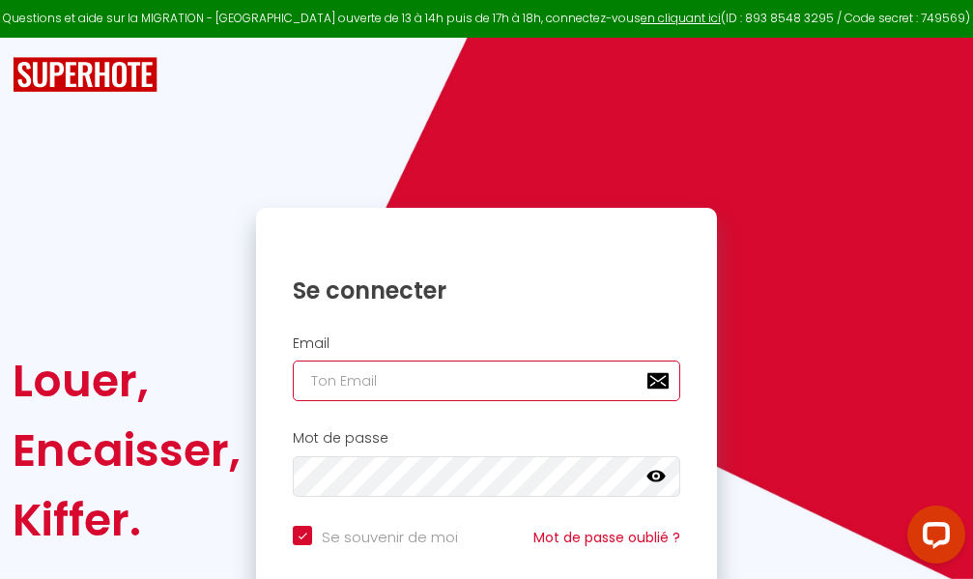
click at [524, 374] on input "email" at bounding box center [486, 380] width 387 height 41
type input "m"
checkbox input "true"
type input "ma"
checkbox input "true"
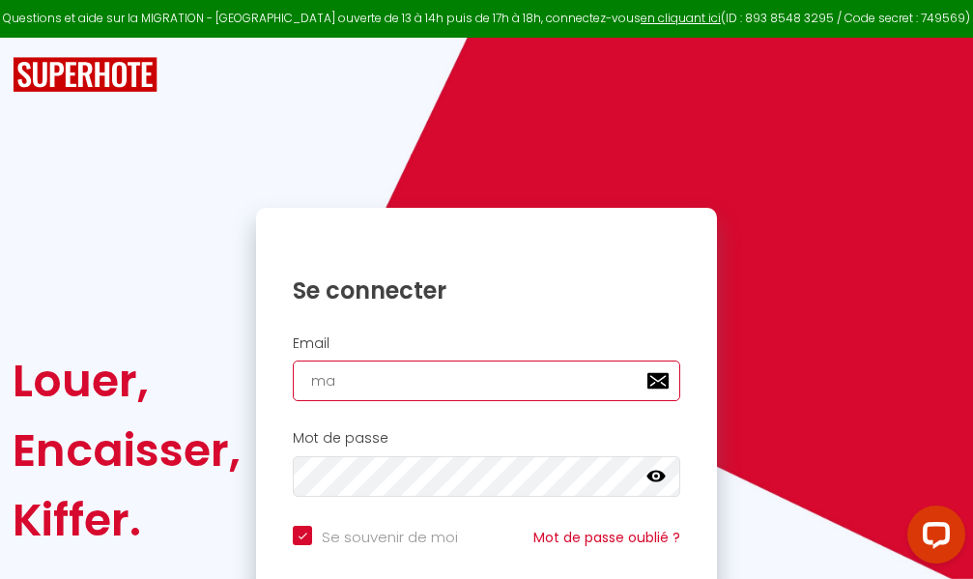
type input "mar"
checkbox input "true"
type input "marc"
checkbox input "true"
type input "marcd"
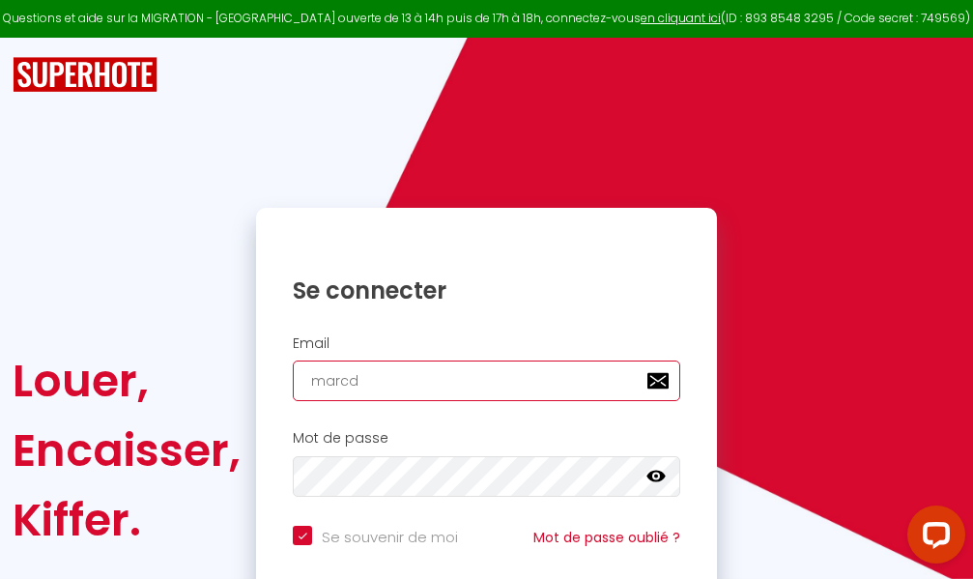
checkbox input "true"
type input "marcdp"
checkbox input "true"
type input "marcdpo"
checkbox input "true"
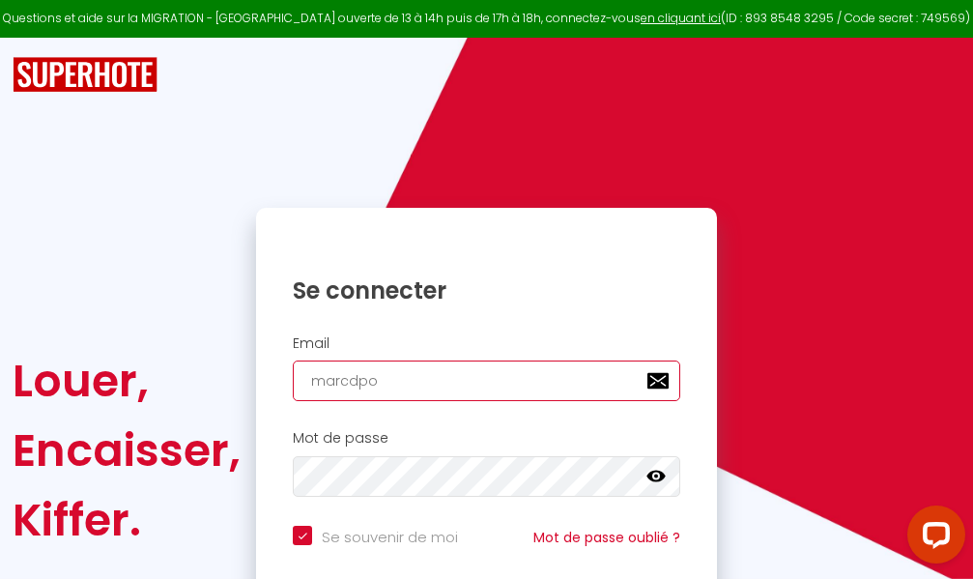
type input "marcdpoz"
checkbox input "true"
type input "marcdpoz."
checkbox input "true"
type input "marcdpoz.l"
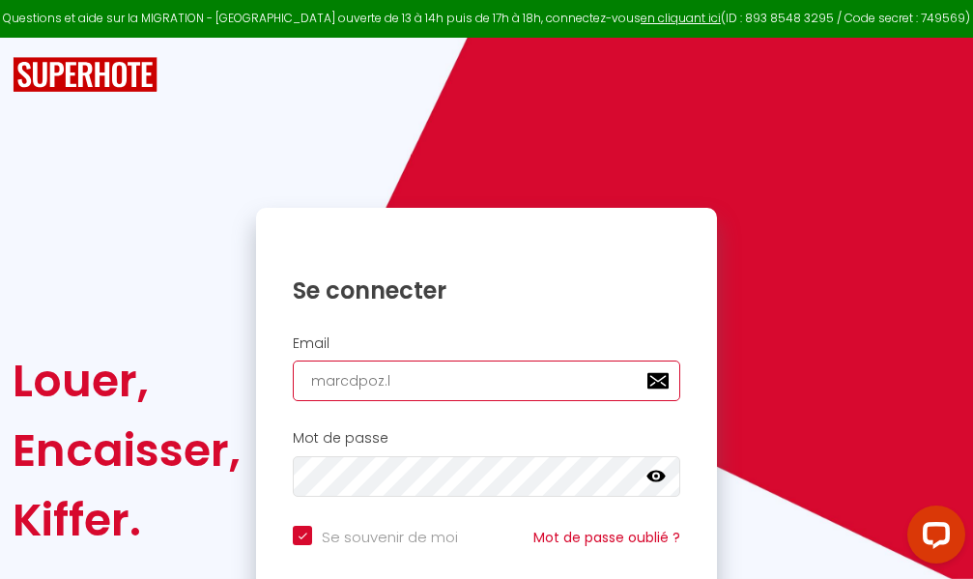
checkbox input "true"
type input "marcdpoz.lo"
checkbox input "true"
type input "marcdpoz.loc"
checkbox input "true"
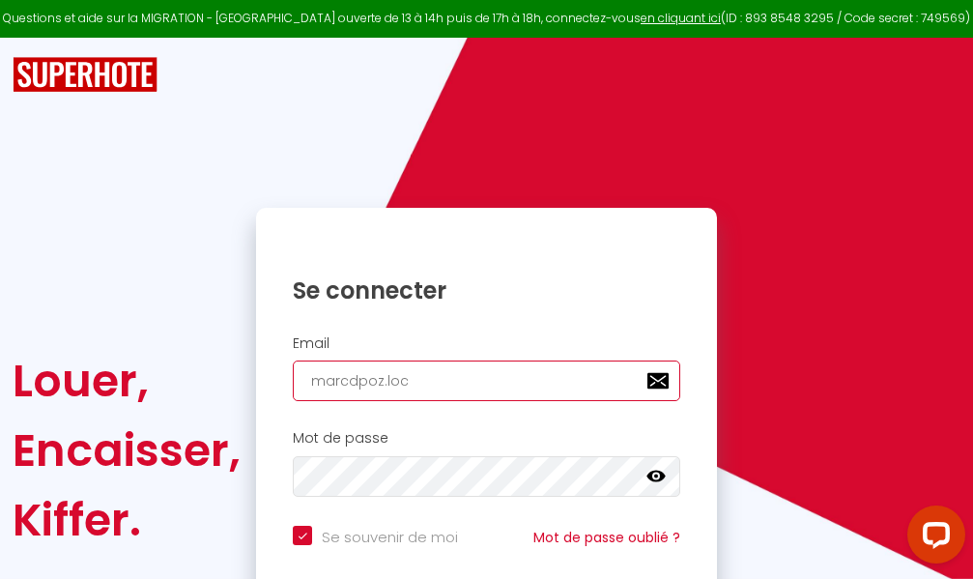
type input "marcdpoz.loca"
checkbox input "true"
type input "marcdpoz.locat"
checkbox input "true"
type input "marcdpoz.locati"
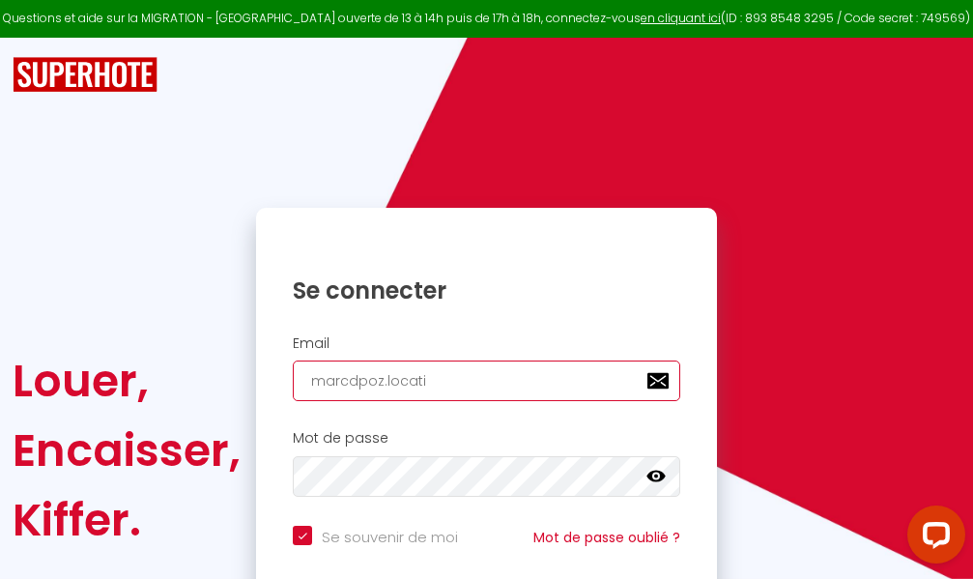
checkbox input "true"
type input "marcdpoz.locatio"
checkbox input "true"
type input "marcdpoz.location"
checkbox input "true"
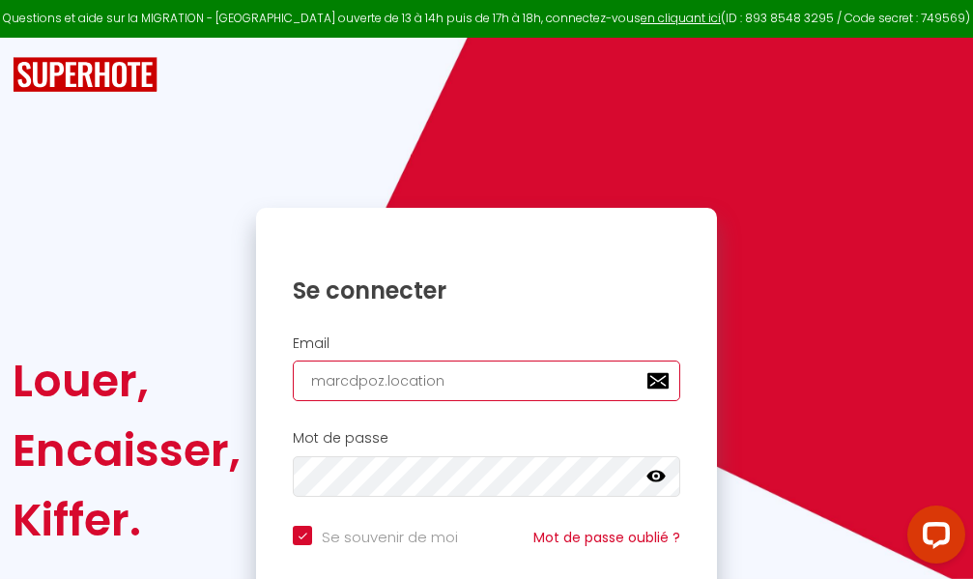
type input "marcdpoz.location@"
checkbox input "true"
type input "marcdpoz.location@g"
checkbox input "true"
type input "marcdpoz.location@gm"
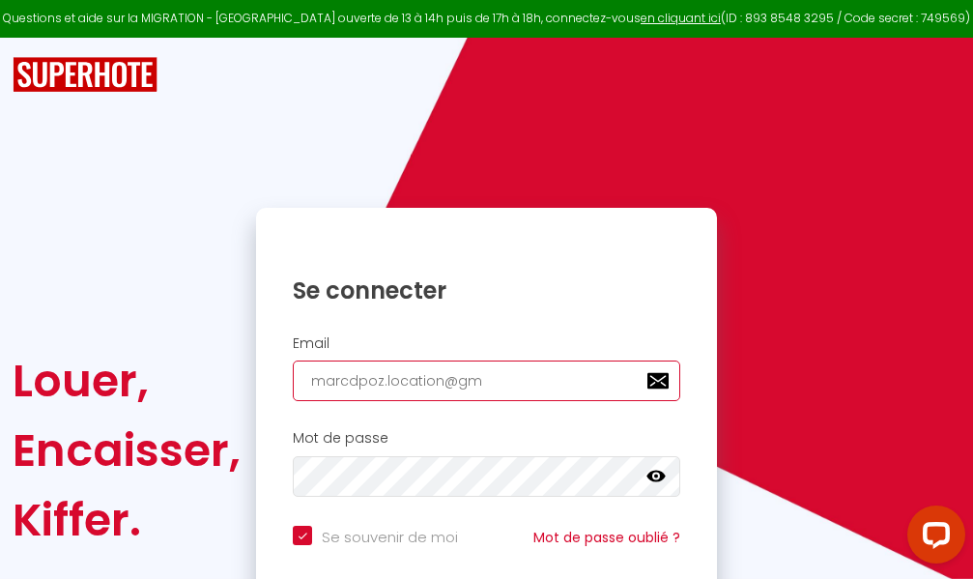
checkbox input "true"
type input "marcdpoz.location@gma"
checkbox input "true"
type input "marcdpoz.location@gmai"
checkbox input "true"
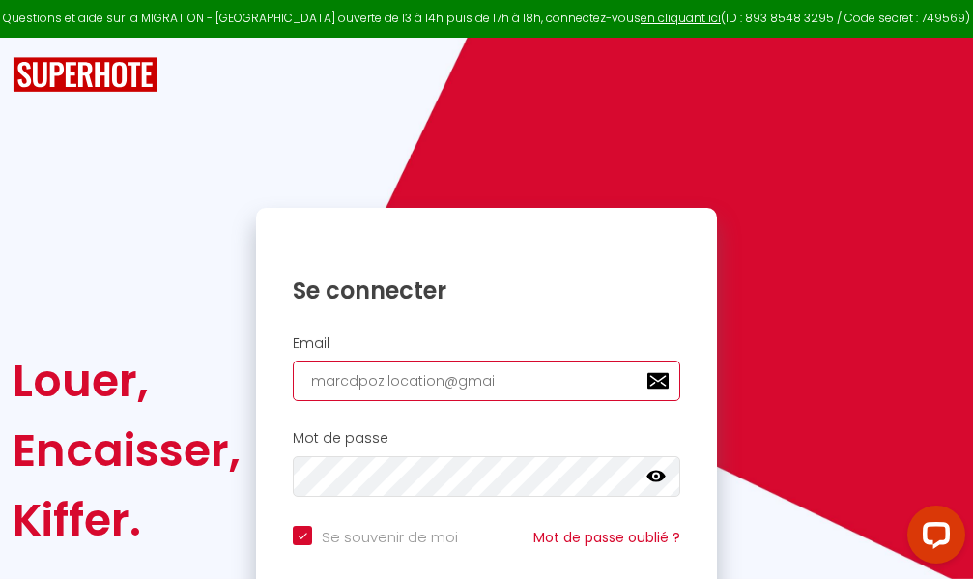
type input "marcdpoz.location@gmail"
checkbox input "true"
type input "marcdpoz.location@gmail."
checkbox input "true"
type input "marcdpoz.location@gmail.c"
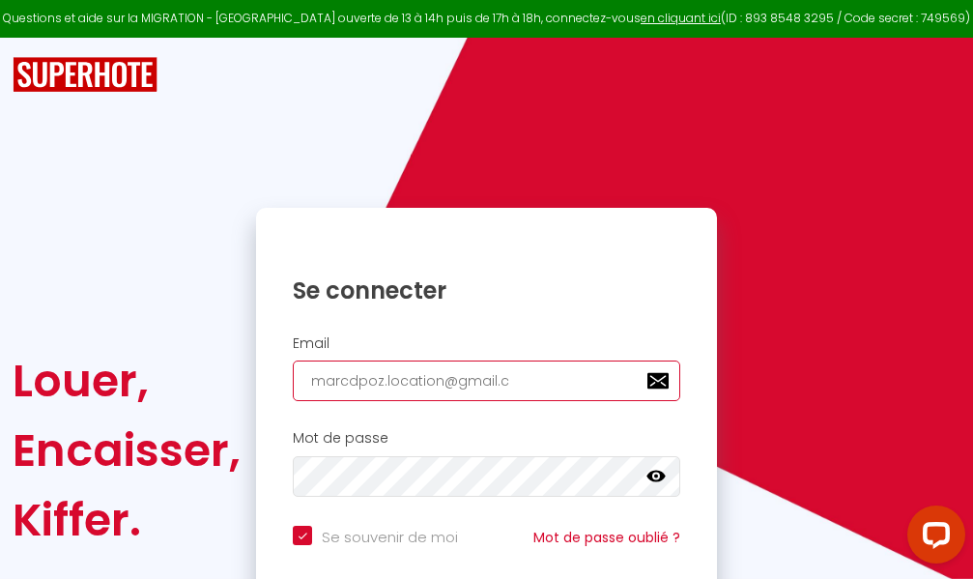
checkbox input "true"
type input "marcdpoz.location@gmail.co"
checkbox input "true"
type input "marcdpoz.location@gmail.com"
checkbox input "true"
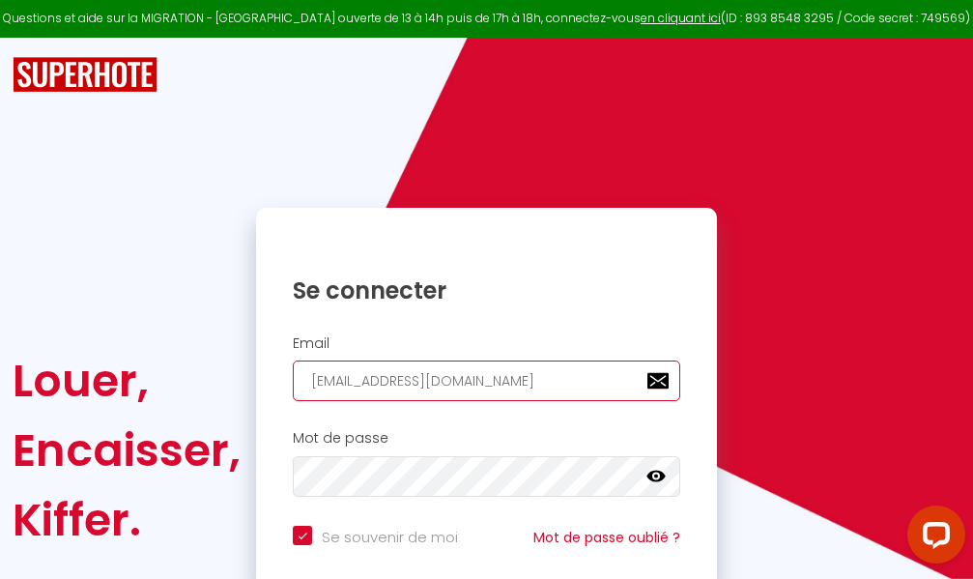
type input "marcdpoz.location@gmail.com"
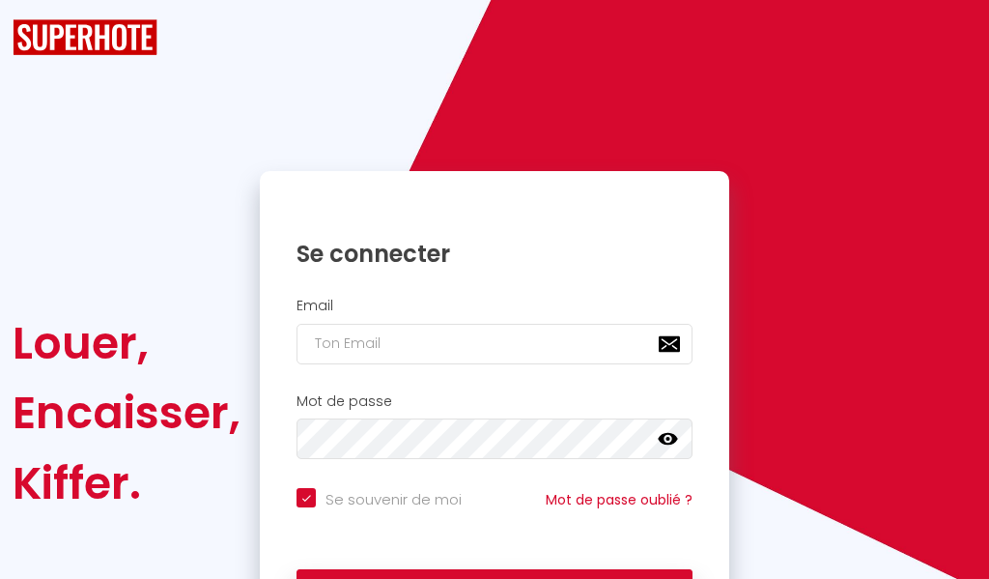
checkbox input "true"
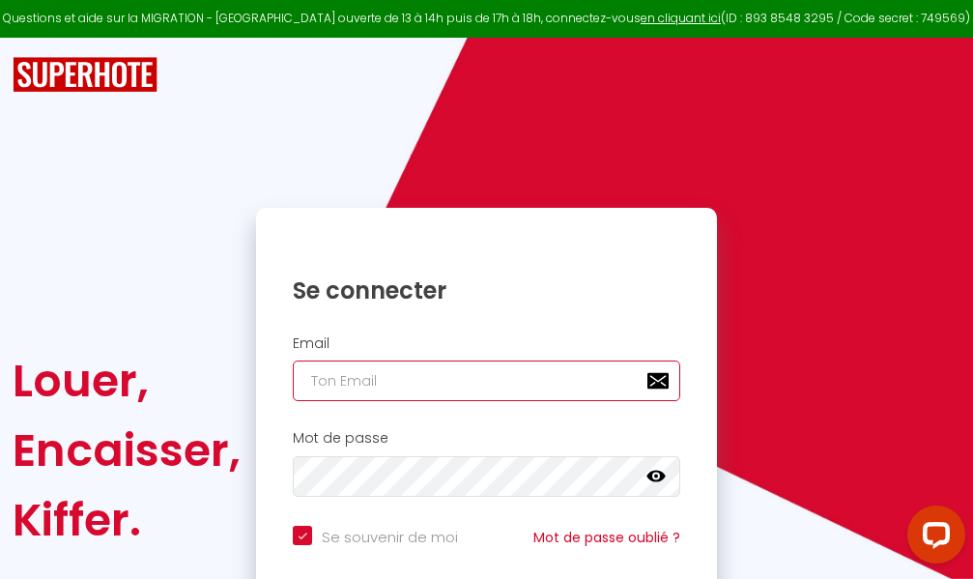
click at [585, 390] on input "email" at bounding box center [486, 380] width 387 height 41
